Goal: Task Accomplishment & Management: Use online tool/utility

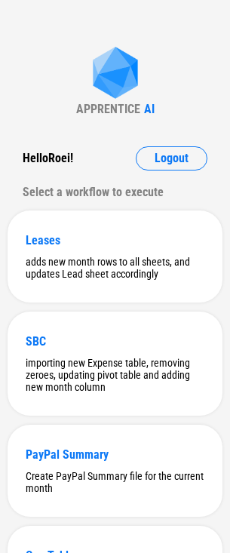
click at [63, 72] on div "APPRENTICE AI Hello Roei ! Logout Select a workflow to execute Leases adds new …" at bounding box center [115, 473] width 230 height 946
click at [64, 84] on div "APPRENTICE AI Hello Roei ! Logout Select a workflow to execute Leases adds new …" at bounding box center [115, 473] width 230 height 946
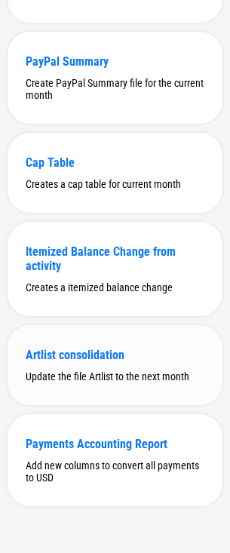
click at [114, 357] on div "Artlist consolidation" at bounding box center [115, 355] width 179 height 14
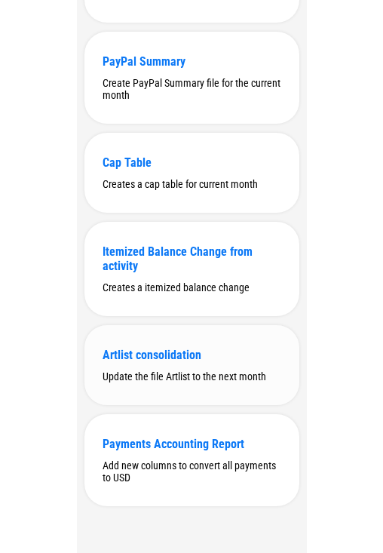
scroll to position [0, 0]
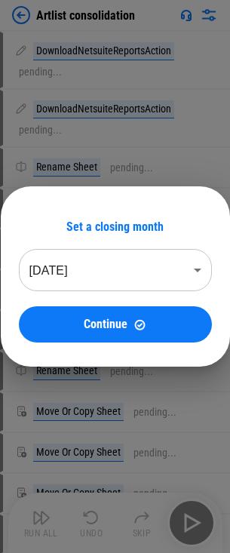
click at [112, 274] on body "Artlist consolidation DownloadNetsuiteReportsAction pending... DownloadNetsuite…" at bounding box center [115, 276] width 230 height 553
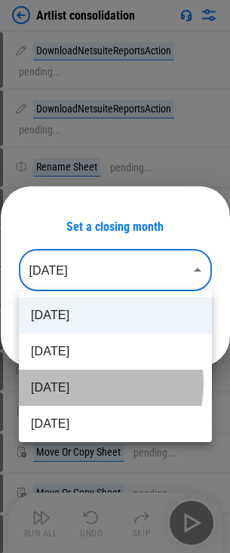
click at [83, 384] on li "[DATE]" at bounding box center [115, 387] width 193 height 36
type input "********"
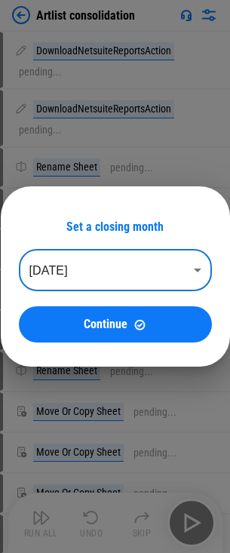
click at [129, 316] on button "Continue" at bounding box center [115, 324] width 193 height 36
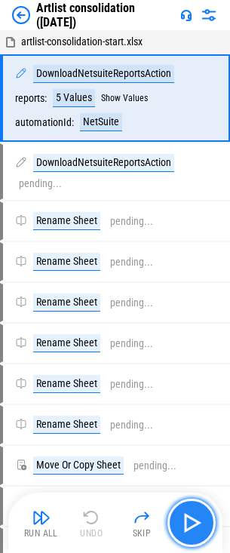
click at [194, 510] on button "button" at bounding box center [191, 522] width 48 height 48
